Goal: Task Accomplishment & Management: Manage account settings

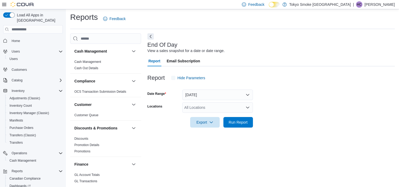
scroll to position [3, 0]
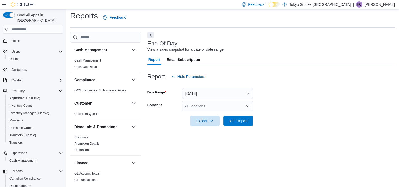
click at [232, 106] on div "All Locations" at bounding box center [217, 106] width 71 height 11
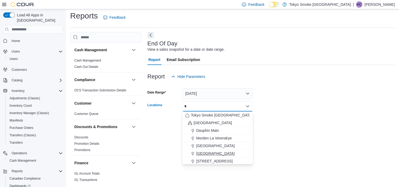
type input "*"
click at [216, 153] on span "[GEOGRAPHIC_DATA]" at bounding box center [215, 153] width 38 height 5
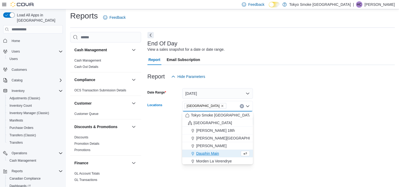
click at [274, 130] on div at bounding box center [270, 129] width 247 height 6
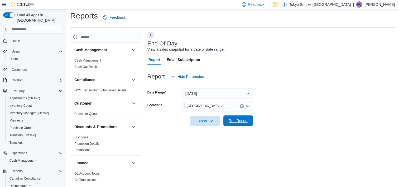
click at [235, 124] on span "Run Report" at bounding box center [237, 120] width 23 height 11
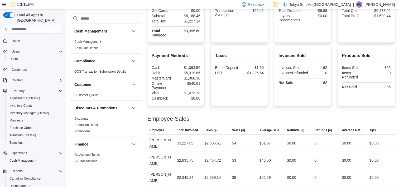
scroll to position [50, 0]
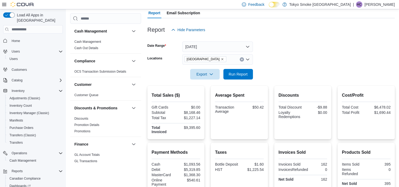
click at [209, 53] on form "Date Range Today Locations Mount Pearl Commonwealth Export Run Report" at bounding box center [270, 57] width 247 height 44
click at [243, 46] on button "Today" at bounding box center [217, 46] width 71 height 11
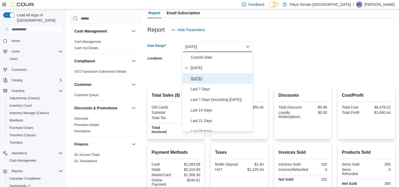
click at [198, 79] on span "Yesterday" at bounding box center [221, 78] width 60 height 6
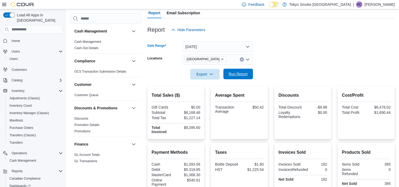
click at [236, 73] on span "Run Report" at bounding box center [238, 73] width 19 height 5
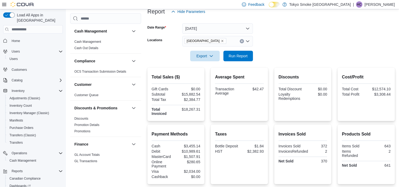
scroll to position [76, 0]
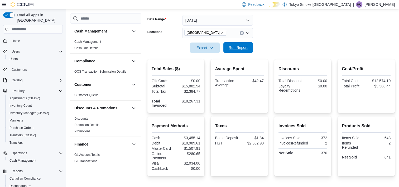
click at [247, 45] on span "Run Report" at bounding box center [238, 47] width 19 height 5
click at [247, 21] on button "Yesterday" at bounding box center [217, 20] width 71 height 11
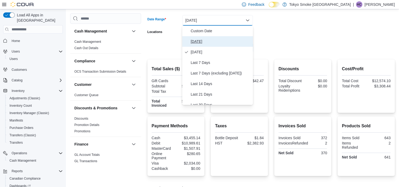
click at [232, 40] on span "Today" at bounding box center [221, 41] width 60 height 6
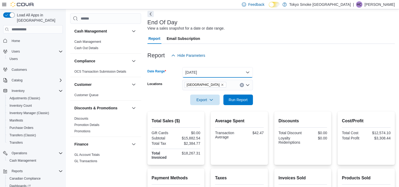
scroll to position [0, 0]
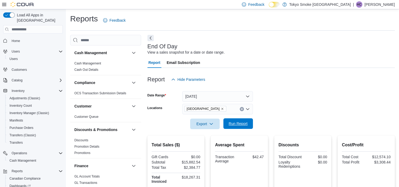
click at [238, 123] on span "Run Report" at bounding box center [238, 123] width 19 height 5
click at [228, 101] on button "Today" at bounding box center [217, 96] width 71 height 11
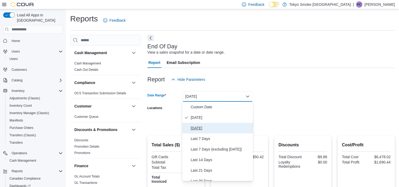
click at [214, 130] on span "Yesterday" at bounding box center [221, 128] width 60 height 6
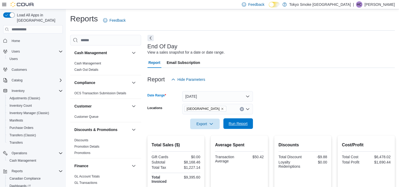
click at [246, 122] on span "Run Report" at bounding box center [238, 123] width 19 height 5
click at [241, 96] on button "Yesterday" at bounding box center [217, 96] width 71 height 11
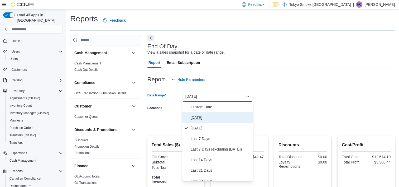
click at [226, 117] on span "Today" at bounding box center [221, 117] width 60 height 6
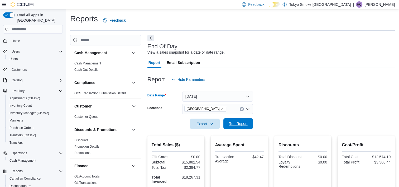
click at [236, 125] on span "Run Report" at bounding box center [238, 123] width 19 height 5
click at [238, 95] on button "Today" at bounding box center [217, 96] width 71 height 11
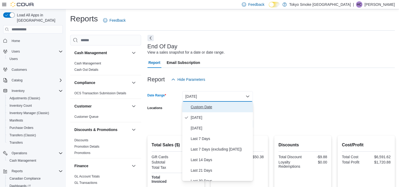
click at [211, 104] on span "Custom Date" at bounding box center [221, 107] width 60 height 6
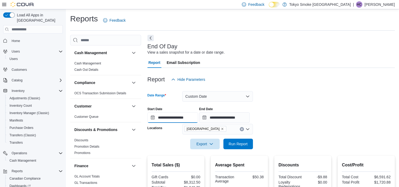
click at [193, 114] on input "**********" at bounding box center [172, 117] width 51 height 11
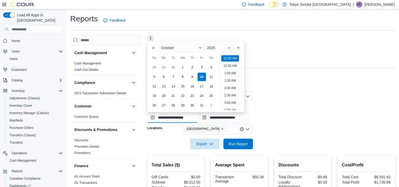
scroll to position [16, 0]
click at [153, 80] on div "5" at bounding box center [153, 76] width 9 height 9
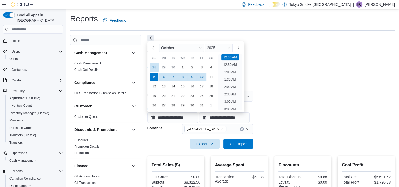
click at [150, 64] on div "28" at bounding box center [153, 67] width 9 height 9
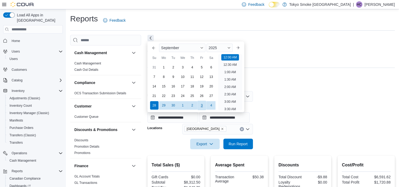
click at [205, 105] on div "3" at bounding box center [201, 105] width 9 height 9
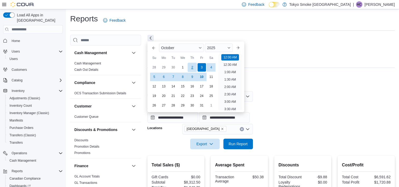
click at [191, 69] on div "2" at bounding box center [191, 67] width 9 height 9
click at [155, 70] on div "28" at bounding box center [153, 67] width 9 height 9
type input "**********"
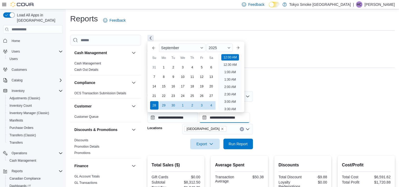
click at [234, 117] on input "**********" at bounding box center [224, 117] width 51 height 11
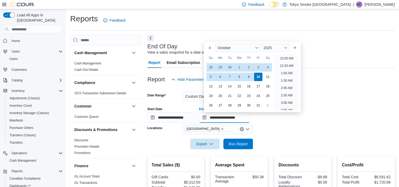
scroll to position [300, 0]
click at [250, 68] on div "2" at bounding box center [248, 67] width 9 height 9
type input "**********"
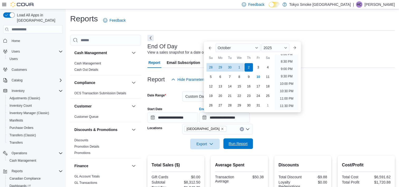
click at [246, 142] on span "Run Report" at bounding box center [238, 143] width 19 height 5
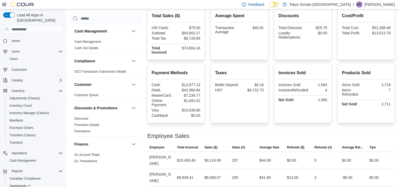
scroll to position [79, 0]
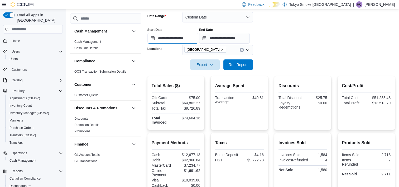
click at [194, 43] on input "**********" at bounding box center [172, 38] width 51 height 11
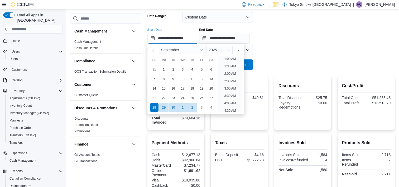
scroll to position [105, 0]
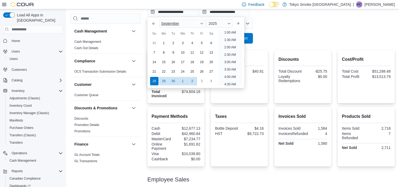
click at [205, 24] on div "September" at bounding box center [182, 23] width 46 height 8
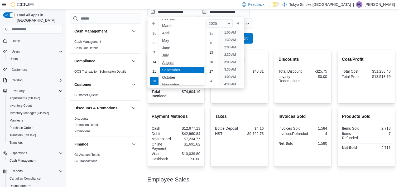
scroll to position [26, 0]
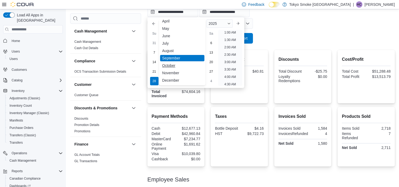
click at [180, 67] on div "October" at bounding box center [182, 65] width 44 height 6
type input "**********"
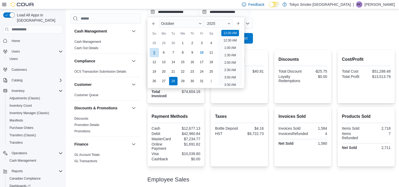
click at [155, 52] on div "5" at bounding box center [153, 52] width 9 height 9
type input "**********"
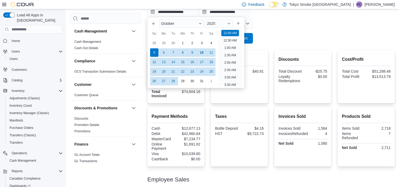
click at [272, 25] on form "**********" at bounding box center [270, 11] width 247 height 64
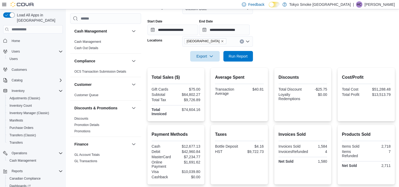
scroll to position [79, 0]
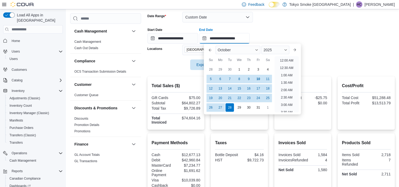
click at [233, 40] on input "**********" at bounding box center [224, 38] width 51 height 11
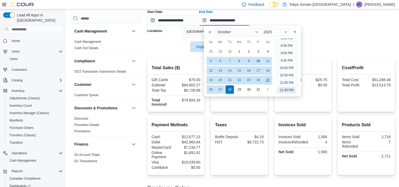
scroll to position [105, 0]
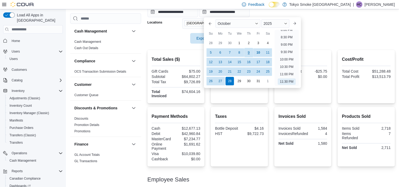
click at [250, 53] on div "9" at bounding box center [248, 52] width 9 height 9
type input "**********"
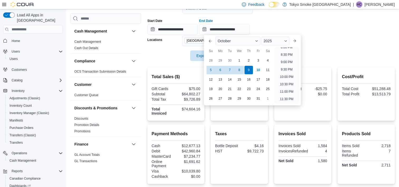
scroll to position [79, 0]
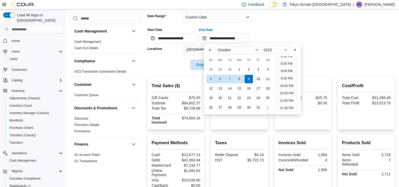
click at [301, 23] on div at bounding box center [270, 22] width 247 height 1
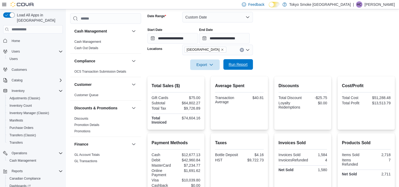
click at [234, 63] on span "Run Report" at bounding box center [238, 64] width 19 height 5
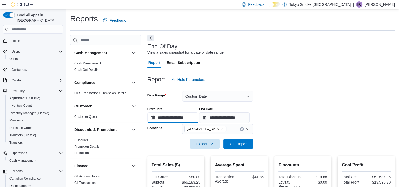
click at [195, 118] on input "**********" at bounding box center [172, 117] width 51 height 11
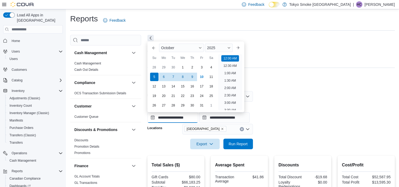
scroll to position [16, 0]
click at [201, 75] on div "10" at bounding box center [201, 76] width 9 height 9
type input "**********"
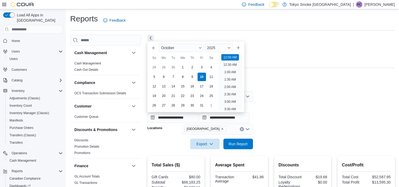
click at [276, 48] on div "End Of Day View a sales snapshot for a date or date range." at bounding box center [269, 49] width 245 height 12
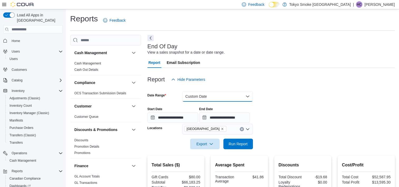
click at [213, 96] on button "Custom Date" at bounding box center [217, 96] width 71 height 11
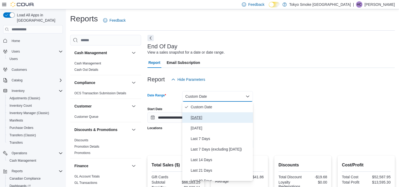
click at [204, 117] on span "Today" at bounding box center [221, 117] width 60 height 6
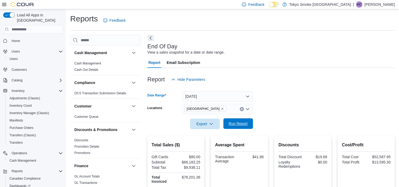
click at [239, 122] on span "Run Report" at bounding box center [238, 123] width 19 height 5
click at [243, 125] on span "Run Report" at bounding box center [238, 123] width 19 height 5
click at [241, 122] on span "Run Report" at bounding box center [238, 123] width 19 height 5
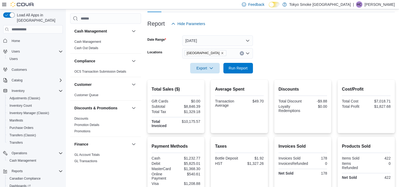
scroll to position [50, 0]
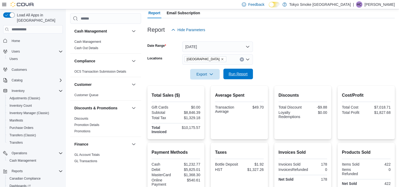
click at [248, 76] on span "Run Report" at bounding box center [237, 74] width 23 height 11
click at [250, 76] on button "Run Report" at bounding box center [238, 74] width 30 height 11
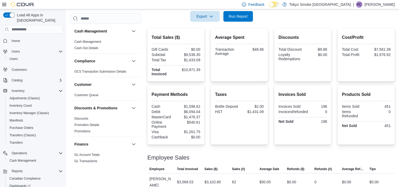
scroll to position [102, 0]
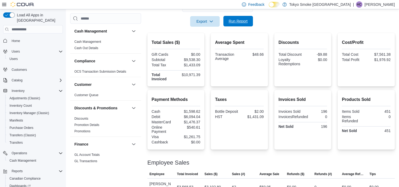
click at [235, 19] on span "Run Report" at bounding box center [238, 20] width 19 height 5
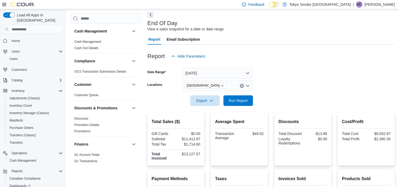
drag, startPoint x: 263, startPoint y: 94, endPoint x: 265, endPoint y: 89, distance: 5.4
click at [264, 90] on form "Date Range Today Locations Mount Pearl Commonwealth Export Run Report" at bounding box center [270, 83] width 247 height 44
drag, startPoint x: 265, startPoint y: 89, endPoint x: 317, endPoint y: 41, distance: 70.9
click at [317, 41] on div "Report Email Subscription" at bounding box center [270, 39] width 247 height 11
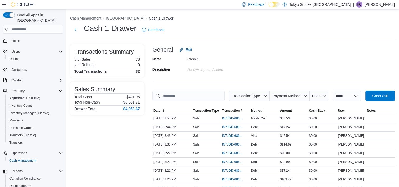
click at [172, 18] on button "Cash 1 Drawer" at bounding box center [161, 18] width 25 height 4
click at [122, 18] on button "[GEOGRAPHIC_DATA]" at bounding box center [125, 18] width 38 height 4
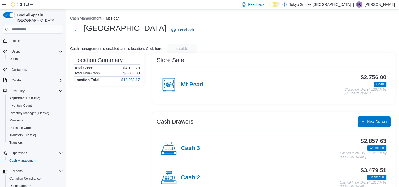
click at [189, 176] on h4 "Cash 2" at bounding box center [190, 177] width 19 height 7
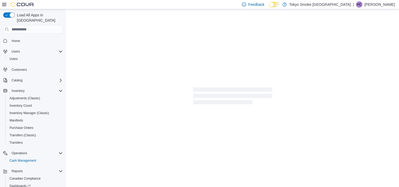
click at [189, 176] on div at bounding box center [232, 96] width 333 height 175
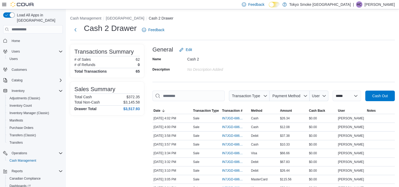
click at [140, 21] on ol "Cash Management Mount Pearl Commonwealth Cash 2 Drawer" at bounding box center [232, 19] width 325 height 6
click at [139, 20] on li "[GEOGRAPHIC_DATA]" at bounding box center [127, 18] width 43 height 5
click at [138, 18] on button "[GEOGRAPHIC_DATA]" at bounding box center [125, 18] width 38 height 4
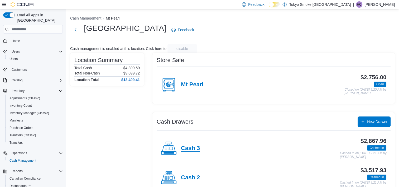
click at [183, 146] on h4 "Cash 3" at bounding box center [190, 148] width 19 height 7
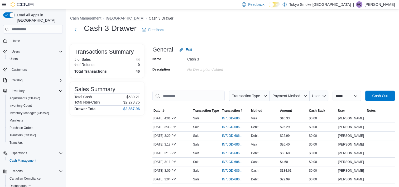
click at [134, 17] on button "[GEOGRAPHIC_DATA]" at bounding box center [125, 18] width 38 height 4
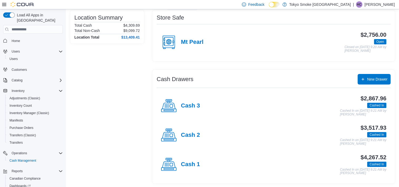
scroll to position [43, 0]
click at [193, 164] on h4 "Cash 1" at bounding box center [190, 164] width 19 height 7
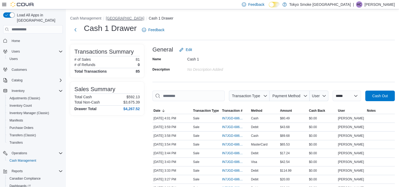
click at [130, 18] on button "[GEOGRAPHIC_DATA]" at bounding box center [125, 18] width 38 height 4
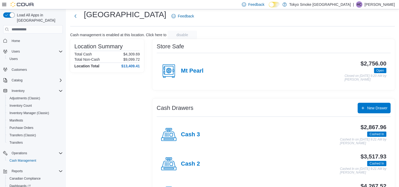
scroll to position [43, 0]
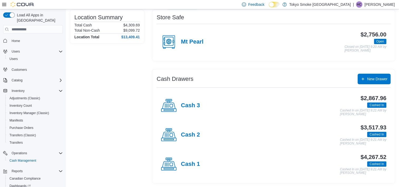
click at [389, 6] on p "[PERSON_NAME]" at bounding box center [379, 4] width 30 height 6
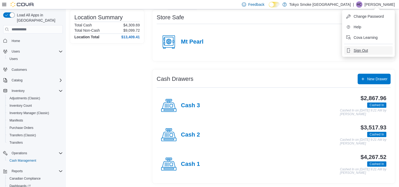
click at [361, 49] on span "Sign Out" at bounding box center [361, 50] width 14 height 5
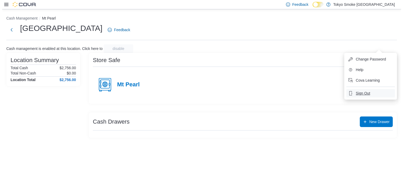
scroll to position [0, 0]
